Goal: Find specific page/section: Find specific page/section

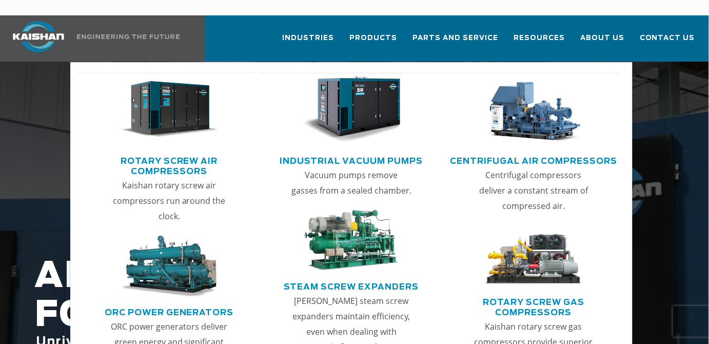
click at [183, 152] on link "Rotary Screw Air Compressors" at bounding box center [169, 165] width 173 height 26
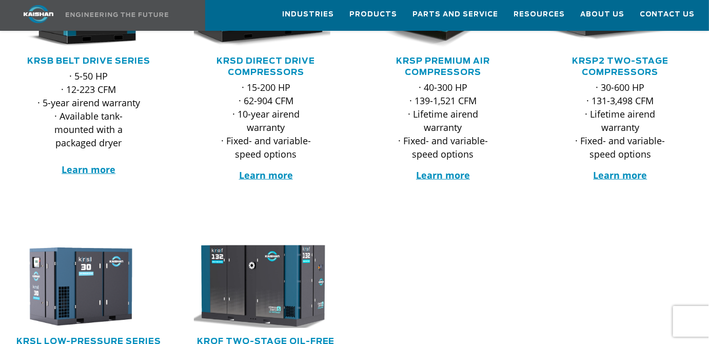
scroll to position [186, 0]
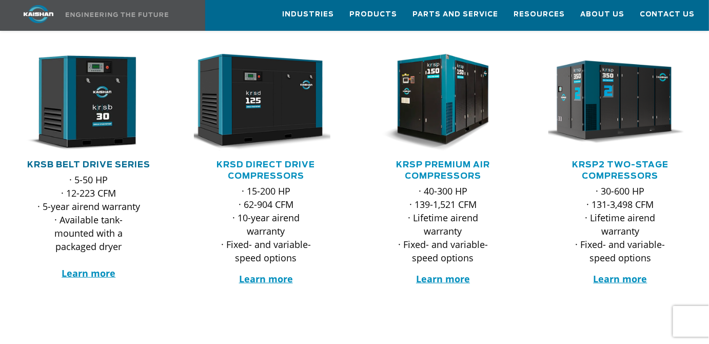
click at [90, 161] on link "KRSB Belt Drive Series" at bounding box center [88, 165] width 123 height 8
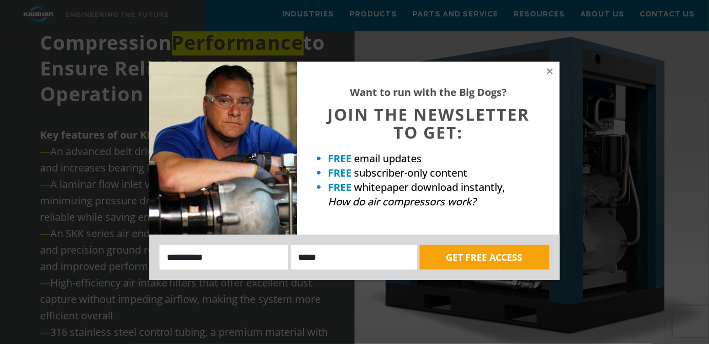
scroll to position [1119, 0]
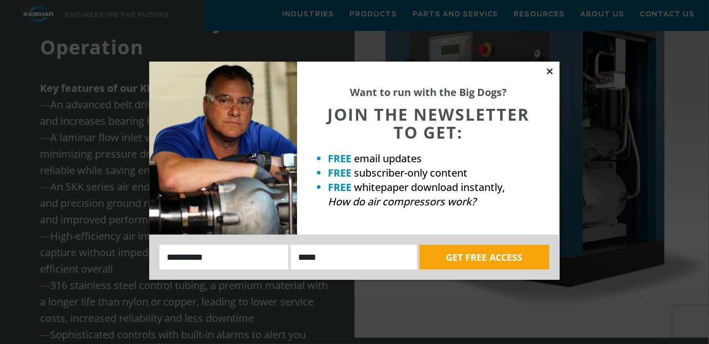
click at [549, 67] on icon at bounding box center [549, 71] width 9 height 9
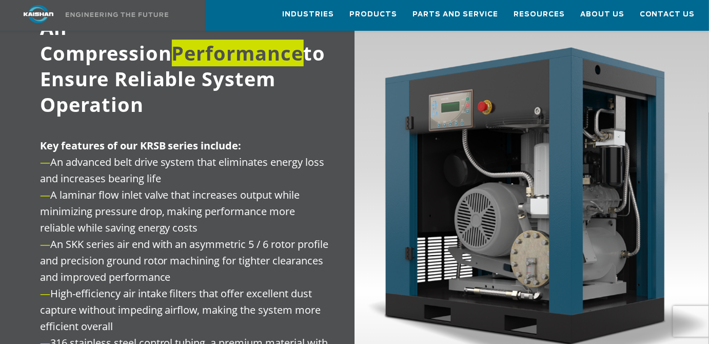
scroll to position [933, 0]
